Goal: Transaction & Acquisition: Purchase product/service

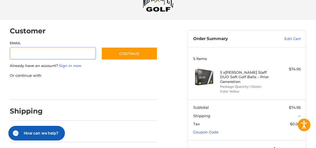
scroll to position [46, 0]
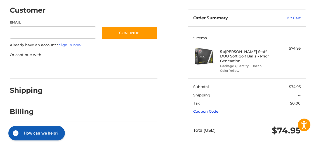
click at [211, 109] on link "Coupon Code" at bounding box center [205, 111] width 25 height 4
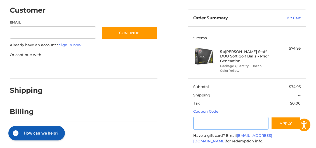
click at [206, 120] on input "Gift Certificate or Coupon Code" at bounding box center [230, 123] width 75 height 13
type input "******"
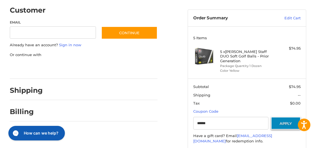
click at [287, 117] on button "Apply" at bounding box center [286, 123] width 30 height 13
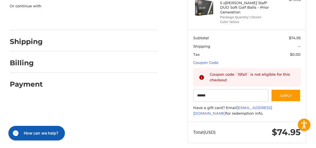
scroll to position [95, 0]
drag, startPoint x: 213, startPoint y: 90, endPoint x: 188, endPoint y: 88, distance: 24.4
click at [188, 88] on section "Subtotal $74.95 Shipping -- Tax $0.00 Coupon Code Gift Certificate or Coupon Co…" at bounding box center [247, 75] width 118 height 92
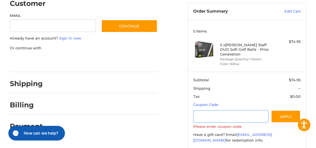
scroll to position [56, 0]
